Goal: Task Accomplishment & Management: Complete application form

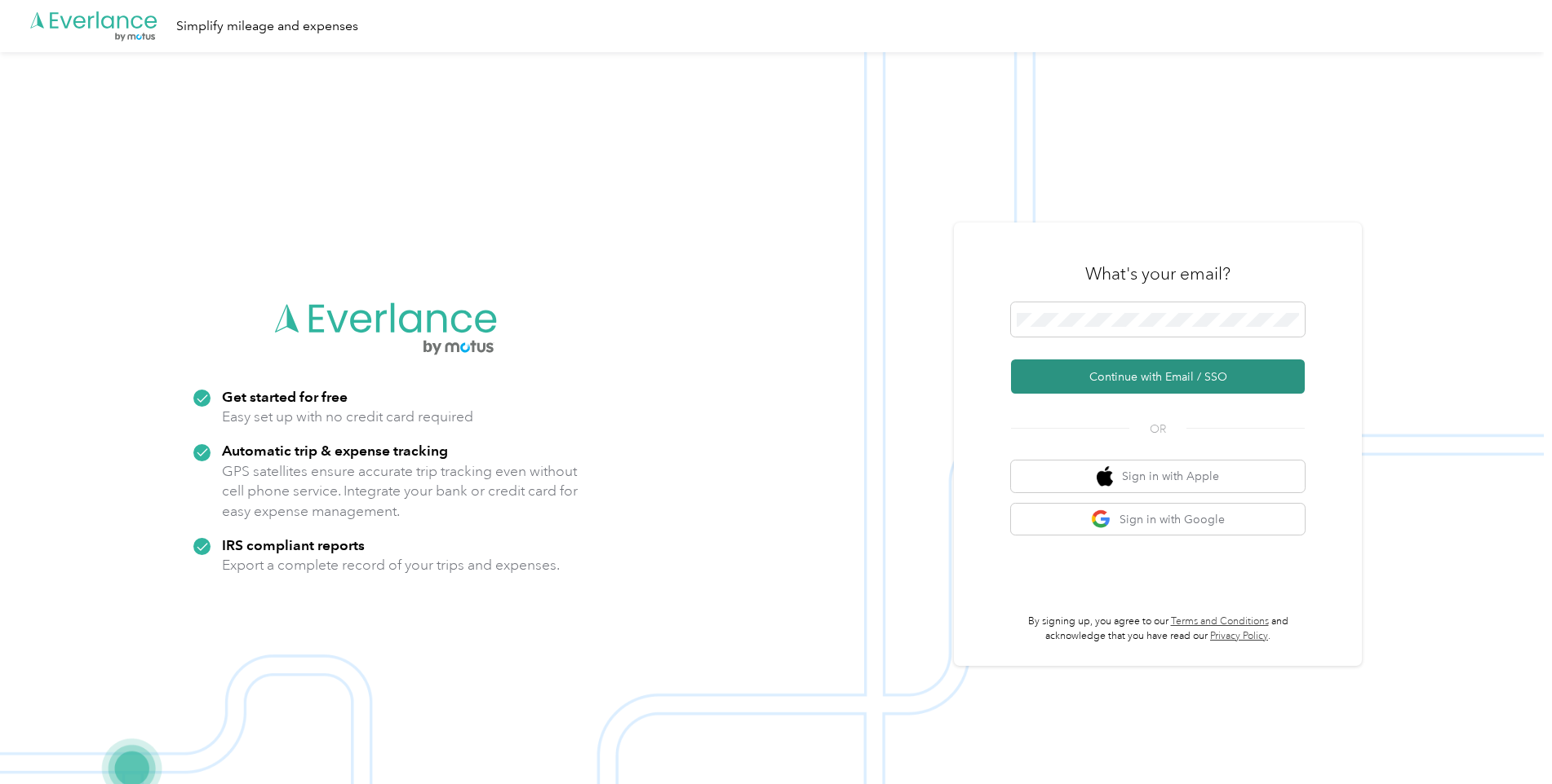
click at [1158, 372] on button "Continue with Email / SSO" at bounding box center [1157, 377] width 294 height 34
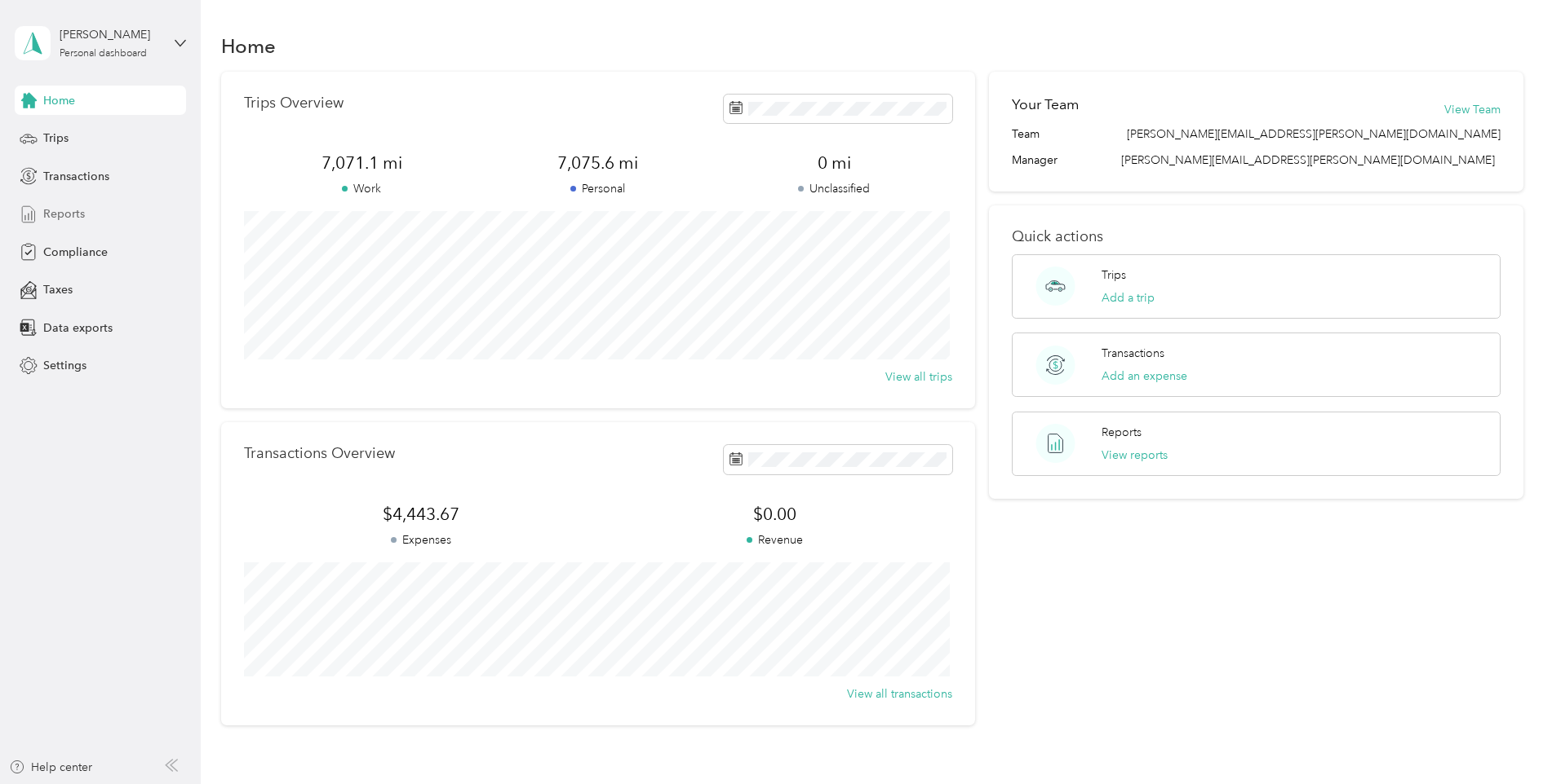
click at [59, 213] on span "Reports" at bounding box center [64, 214] width 41 height 17
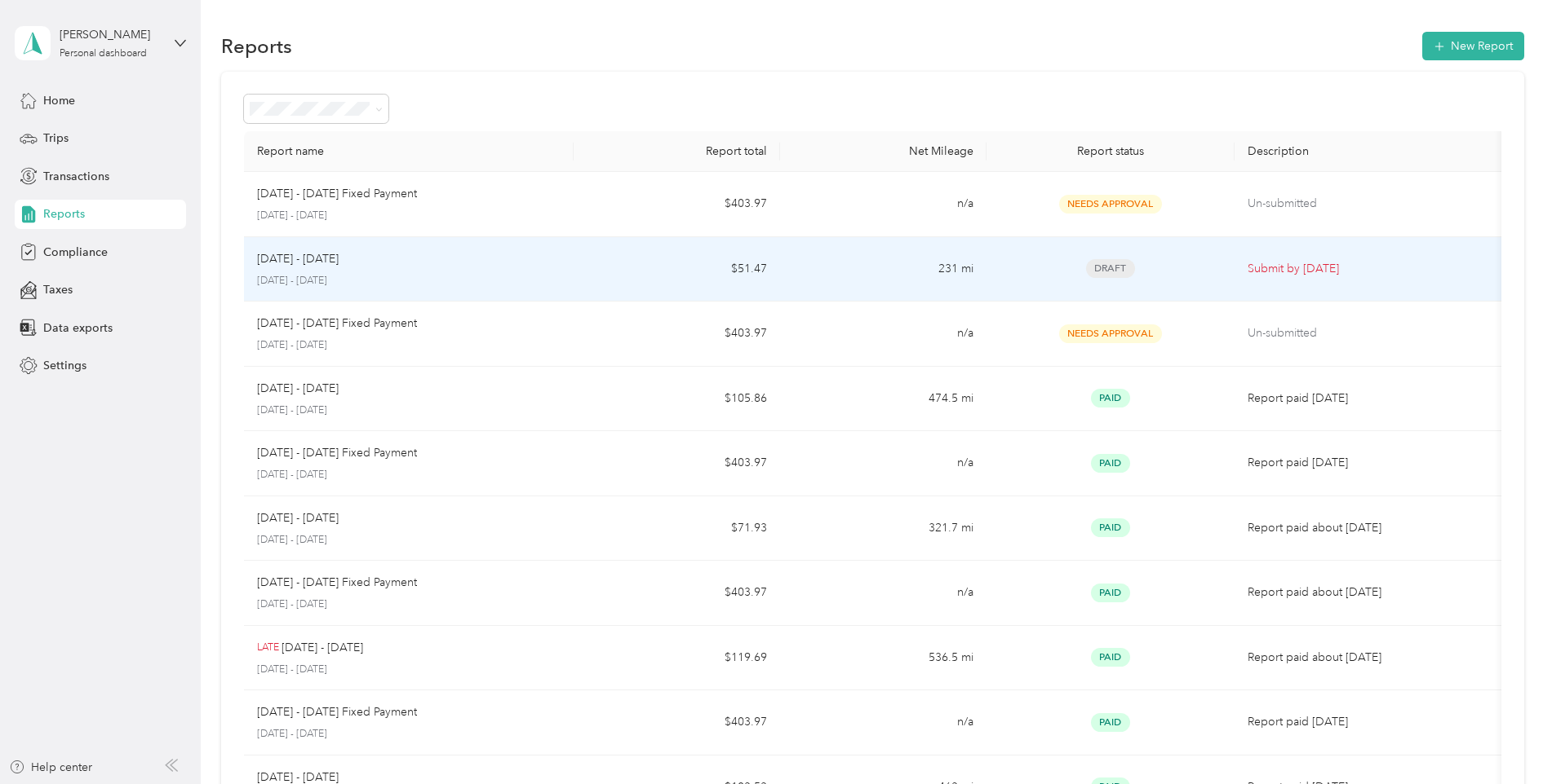
click at [1107, 266] on span "Draft" at bounding box center [1110, 269] width 49 height 19
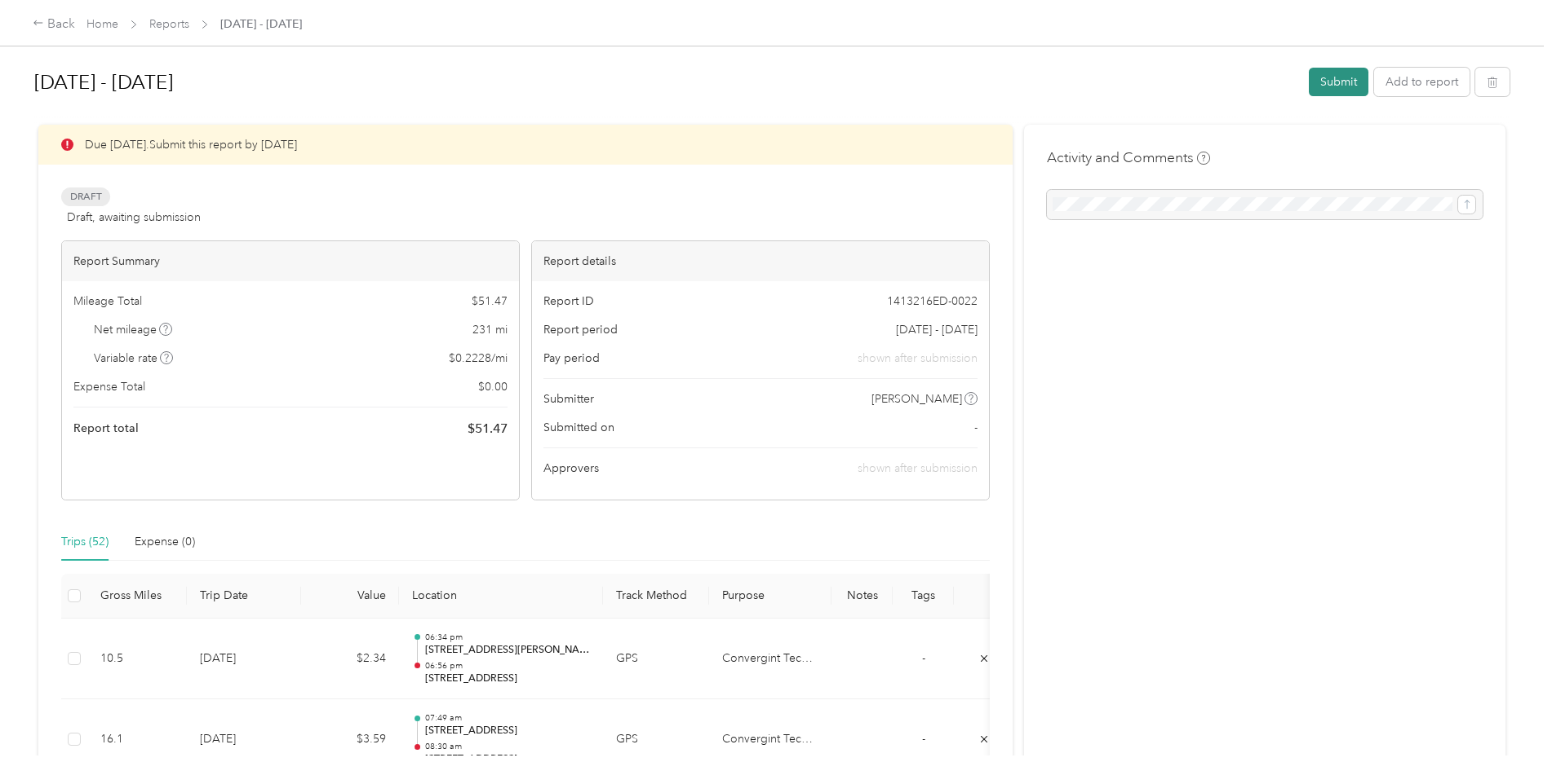
click at [1333, 80] on button "Submit" at bounding box center [1338, 82] width 59 height 28
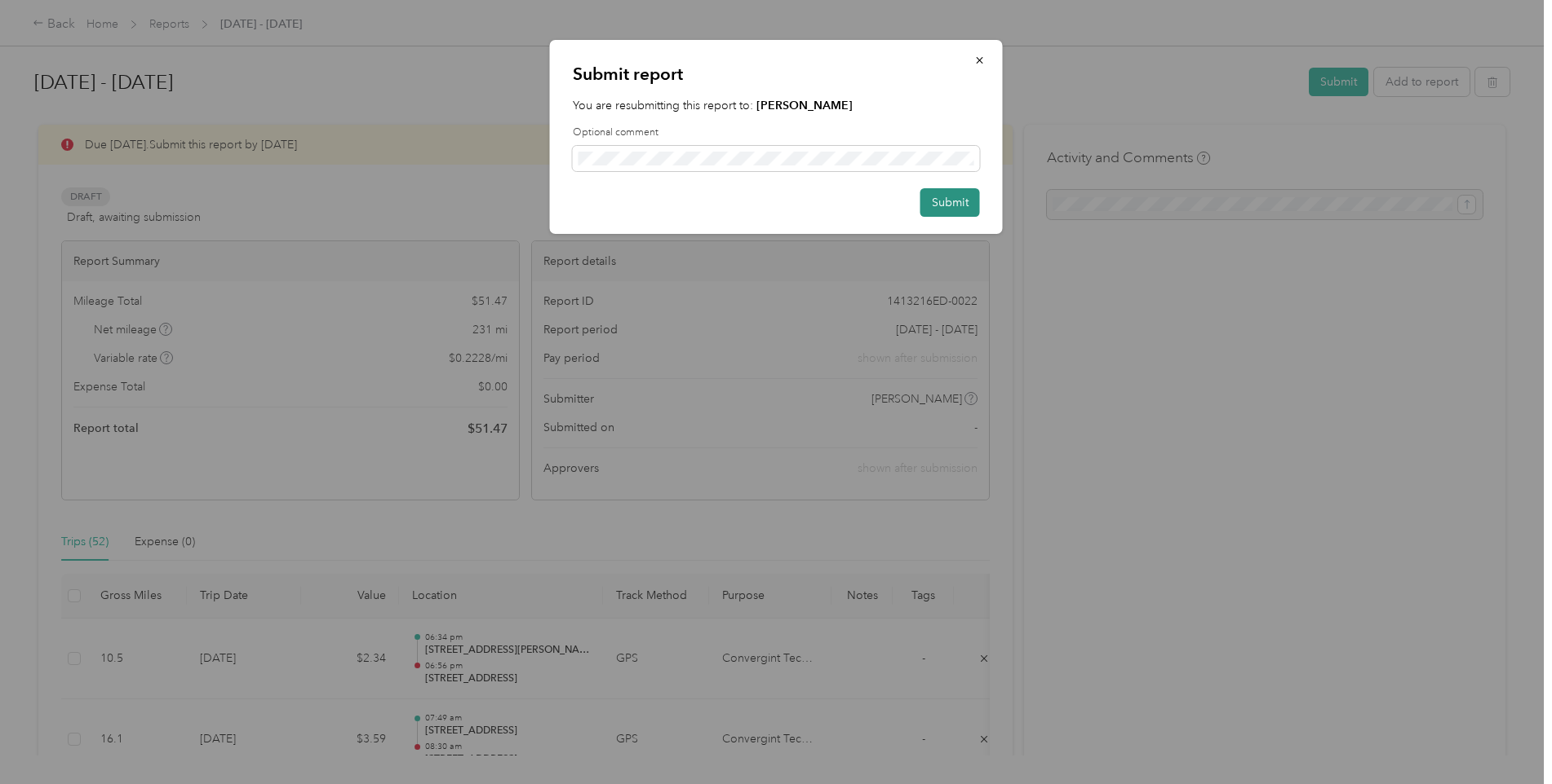
click at [955, 204] on button "Submit" at bounding box center [950, 203] width 59 height 28
